Goal: Navigation & Orientation: Understand site structure

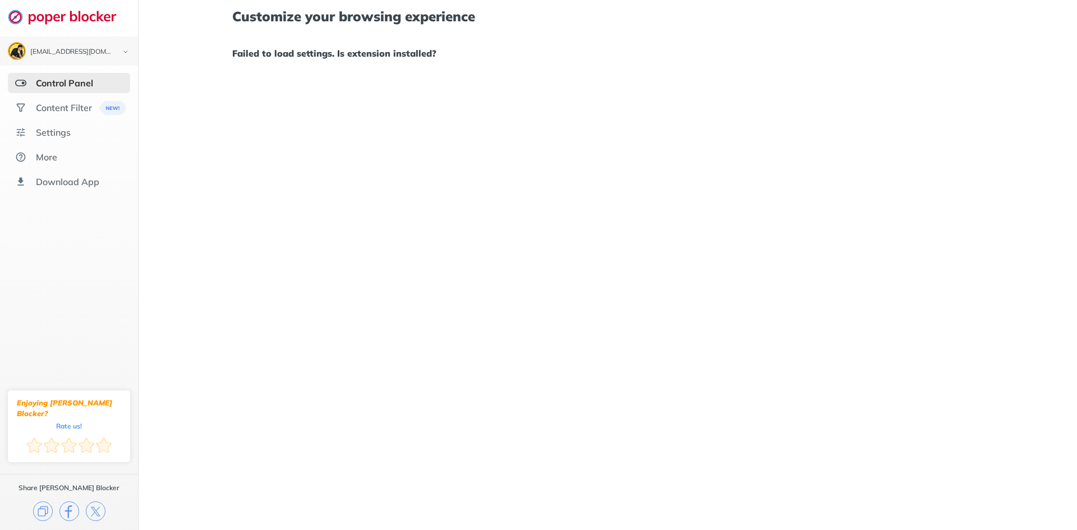
click at [991, 39] on div "Customize your browsing experience Failed to load settings. Is extension instal…" at bounding box center [608, 265] width 939 height 530
click at [417, 72] on div "Customize your browsing experience Failed to load settings. Is extension instal…" at bounding box center [608, 265] width 939 height 530
click at [72, 174] on div "Download App" at bounding box center [69, 182] width 122 height 20
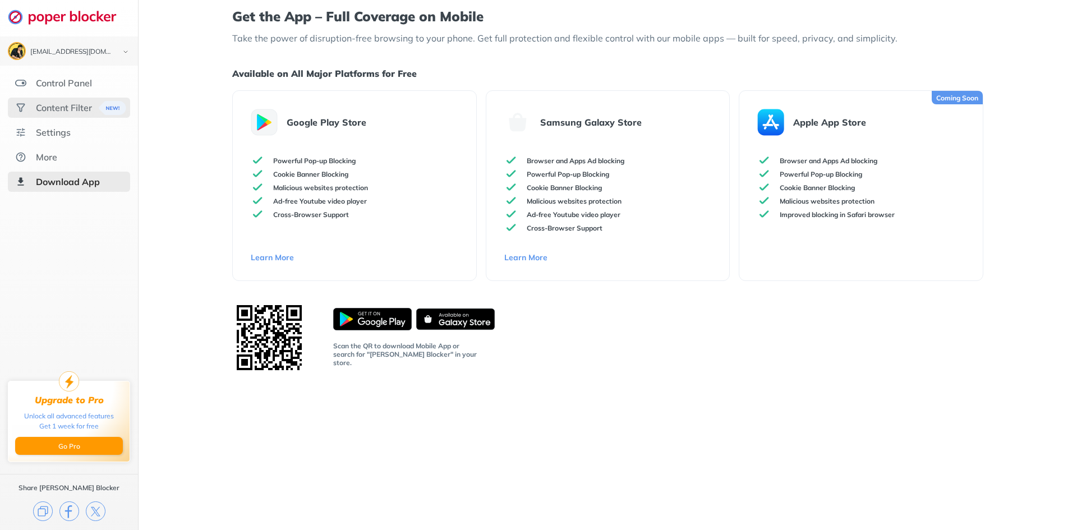
click at [59, 100] on div "Content Filter" at bounding box center [69, 108] width 122 height 20
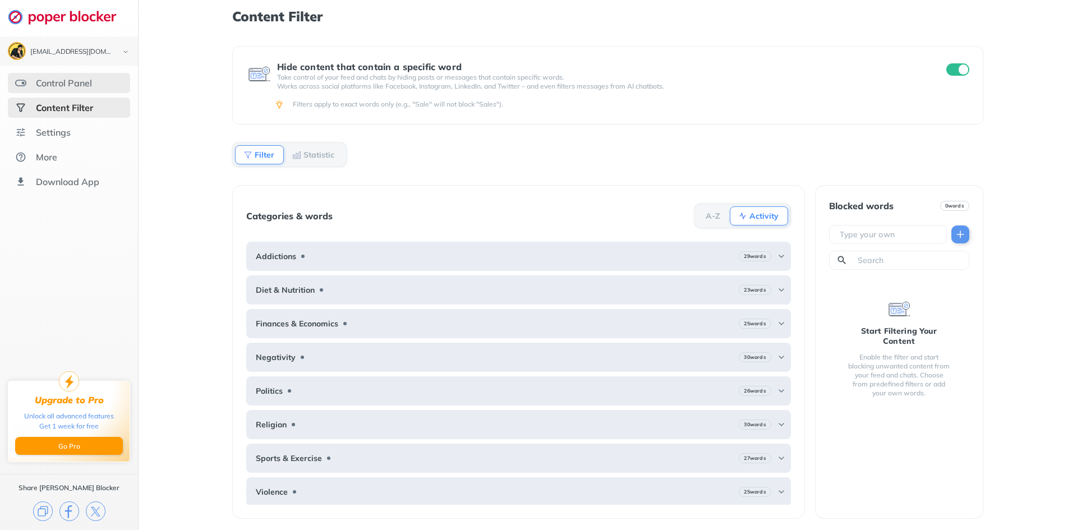
click at [68, 76] on div "Control Panel" at bounding box center [69, 83] width 122 height 20
